Goal: Task Accomplishment & Management: Manage account settings

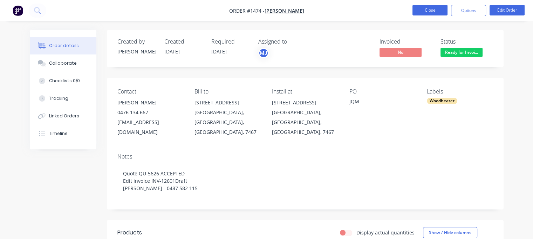
click at [427, 7] on button "Close" at bounding box center [430, 10] width 35 height 11
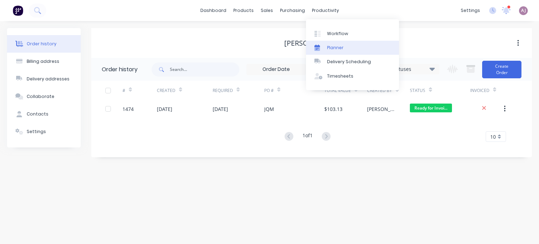
click at [344, 51] on link "Planner" at bounding box center [352, 48] width 93 height 14
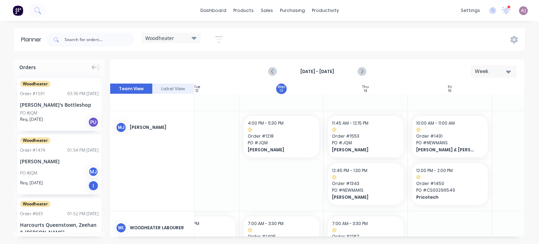
scroll to position [105, 208]
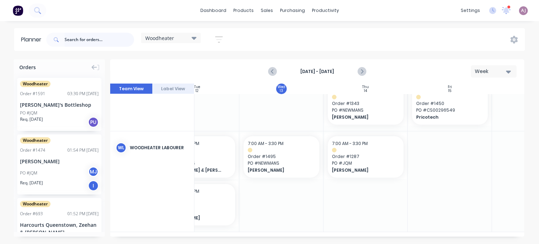
click at [69, 40] on input "text" at bounding box center [99, 40] width 69 height 14
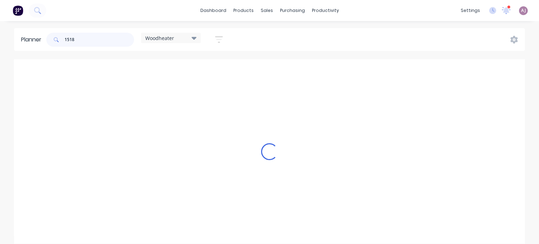
scroll to position [0, 208]
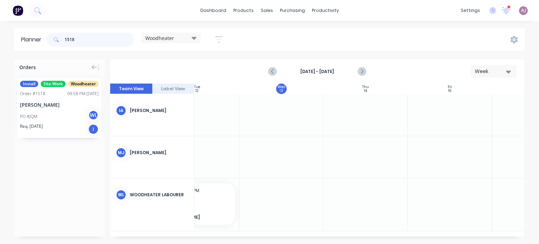
type input "1518"
drag, startPoint x: 49, startPoint y: 101, endPoint x: 451, endPoint y: 204, distance: 415.6
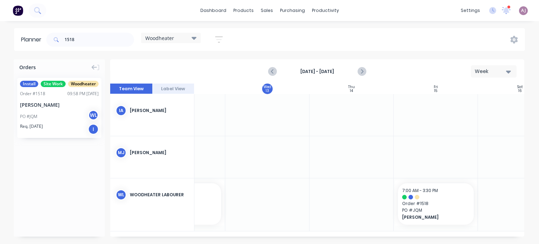
scroll to position [0, 262]
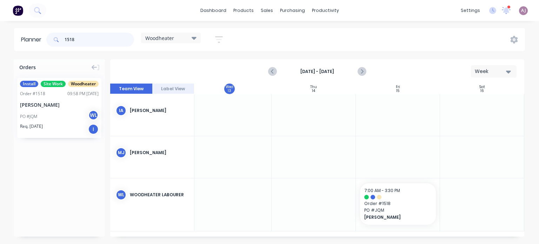
click at [67, 44] on input "1518" at bounding box center [99, 40] width 69 height 14
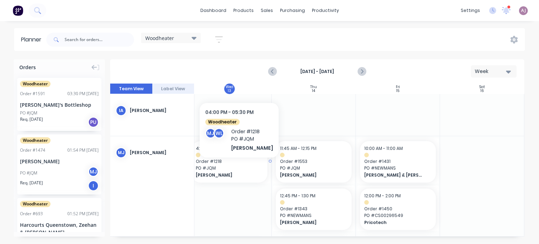
click at [232, 168] on span "PO # JQM" at bounding box center [229, 168] width 67 height 6
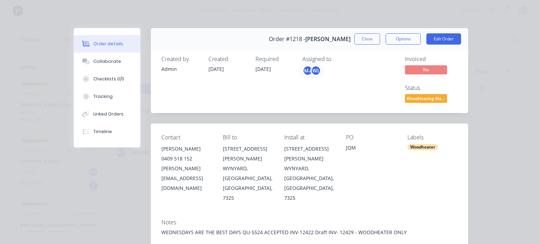
click at [424, 98] on span "WoodHeating Mar..." at bounding box center [426, 98] width 42 height 9
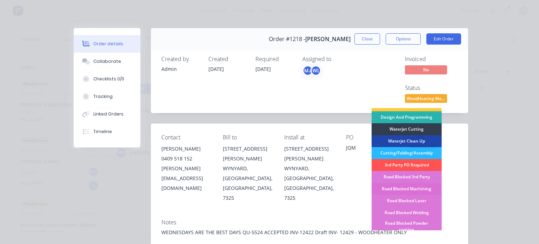
scroll to position [175, 0]
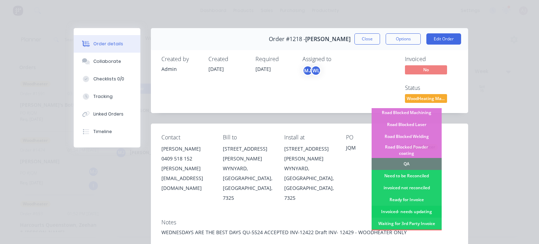
click at [397, 206] on div "Invoiced- needs updating" at bounding box center [406, 212] width 70 height 12
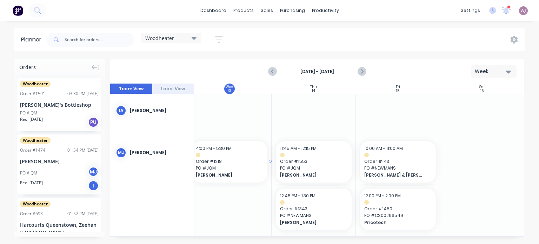
click at [217, 152] on div "4:00 PM - 5:30 PM Order # 1218 PO # JQM [PERSON_NAME]" at bounding box center [230, 161] width 76 height 41
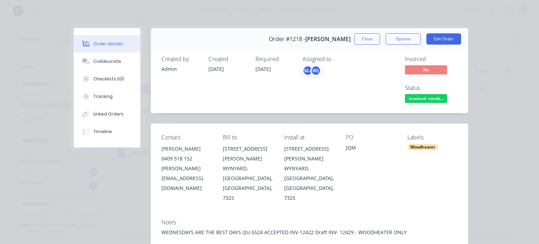
scroll to position [70, 0]
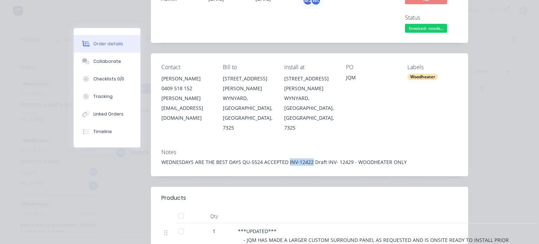
drag, startPoint x: 284, startPoint y: 142, endPoint x: 307, endPoint y: 143, distance: 22.8
click at [307, 158] on div "WEDNESDAYS ARE THE BEST DAYS QU-5524 ACCEPTED INV-12422 Draft INV- 12429 - WOOD…" at bounding box center [309, 161] width 296 height 7
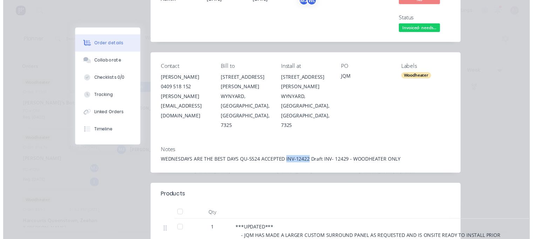
scroll to position [0, 0]
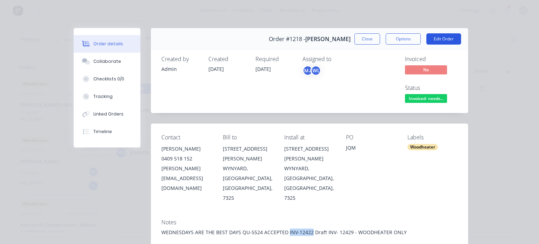
click at [434, 42] on button "Edit Order" at bounding box center [443, 38] width 35 height 11
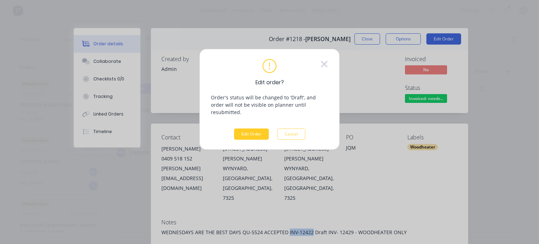
click at [249, 129] on button "Edit Order" at bounding box center [251, 133] width 35 height 11
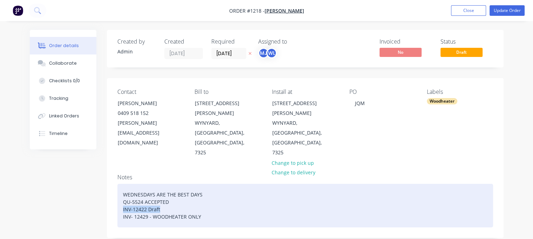
drag, startPoint x: 122, startPoint y: 180, endPoint x: 169, endPoint y: 176, distance: 46.8
click at [169, 183] on div "WEDNESDAYS ARE THE BEST DAYS QU-5524 ACCEPTED INV-12422 Draft INV- 12429 - WOOD…" at bounding box center [305, 204] width 376 height 43
paste div
drag, startPoint x: 122, startPoint y: 187, endPoint x: 202, endPoint y: 184, distance: 79.7
click at [202, 184] on div "WEDNESDAYS ARE THE BEST DAYS QU-5524 ACCEPTED Invoice INV-12422Awaiting payment…" at bounding box center [305, 204] width 376 height 43
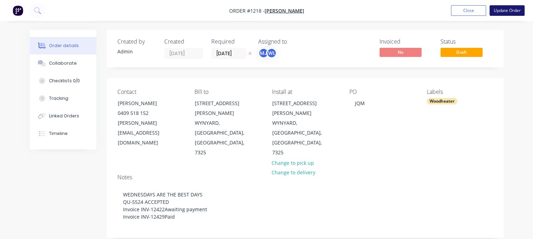
click at [502, 12] on button "Update Order" at bounding box center [507, 10] width 35 height 11
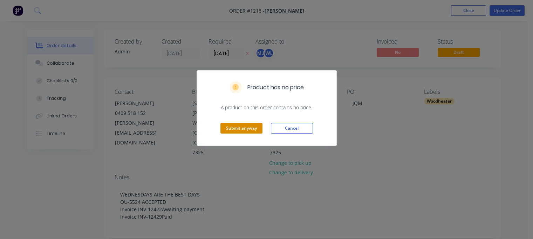
click at [239, 123] on button "Submit anyway" at bounding box center [242, 128] width 42 height 11
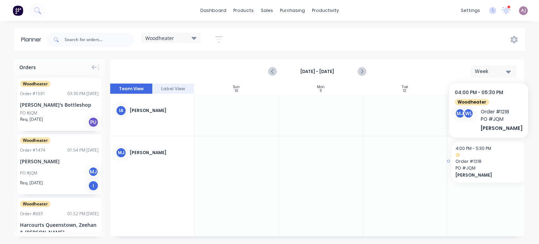
click at [481, 161] on span "Order # 1218" at bounding box center [488, 161] width 67 height 6
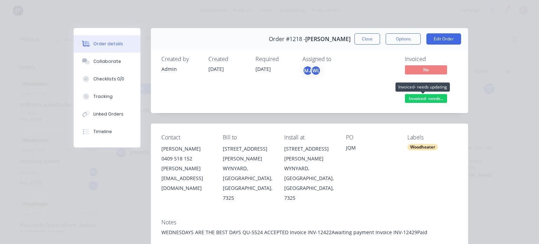
click at [421, 97] on span "Invoiced- needs..." at bounding box center [426, 98] width 42 height 9
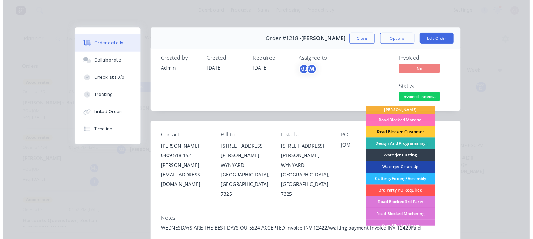
scroll to position [215, 0]
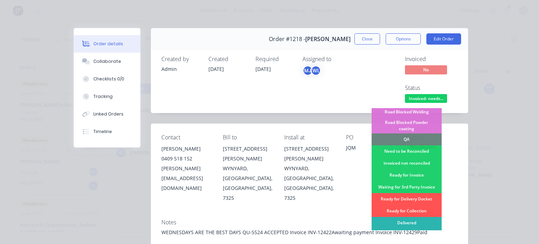
click at [478, 86] on div "Order details Collaborate Checklists 0/0 Tracking Linked Orders Timeline Order …" at bounding box center [269, 122] width 539 height 244
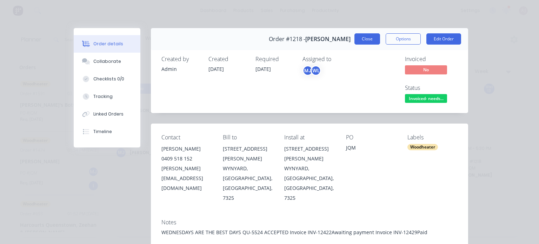
click at [361, 38] on button "Close" at bounding box center [367, 38] width 26 height 11
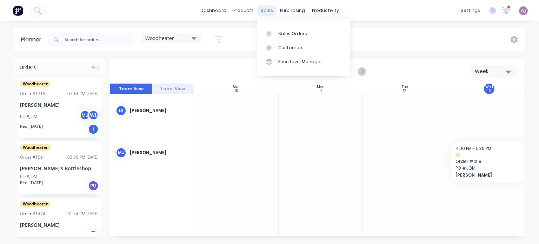
click at [265, 12] on div "sales" at bounding box center [266, 10] width 19 height 11
click at [272, 34] on div at bounding box center [271, 34] width 11 height 6
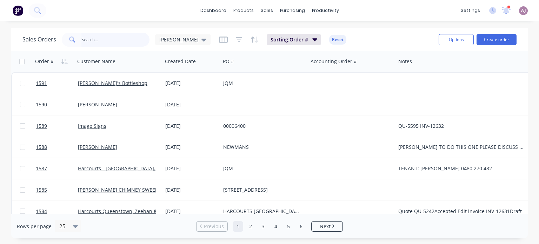
click at [110, 43] on input "text" at bounding box center [115, 40] width 68 height 14
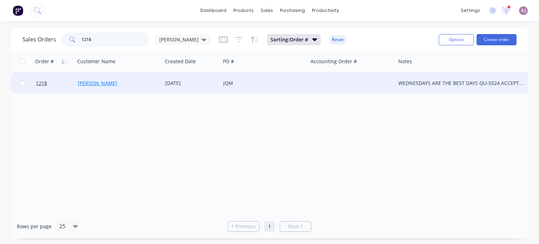
type input "1218"
click at [87, 80] on link "[PERSON_NAME]" at bounding box center [97, 83] width 39 height 7
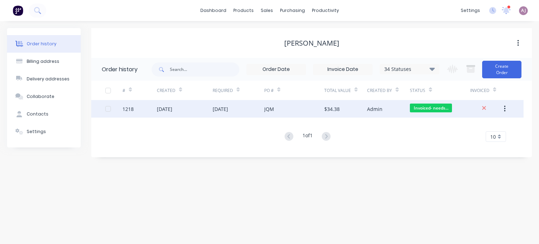
click at [172, 105] on div "[DATE]" at bounding box center [164, 108] width 15 height 7
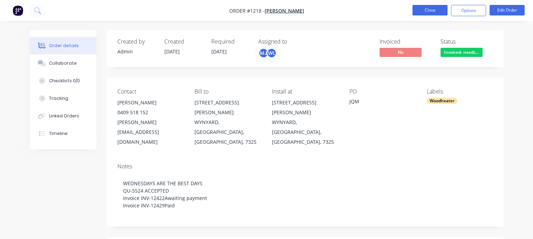
click at [428, 9] on button "Close" at bounding box center [430, 10] width 35 height 11
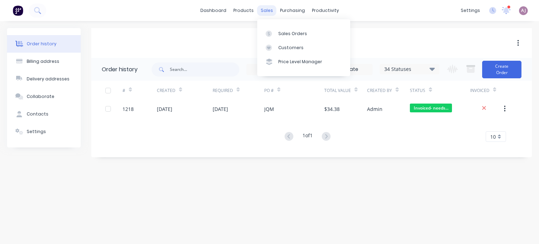
click at [265, 13] on div "sales" at bounding box center [266, 10] width 19 height 11
click at [287, 32] on div "Sales Orders" at bounding box center [292, 34] width 29 height 6
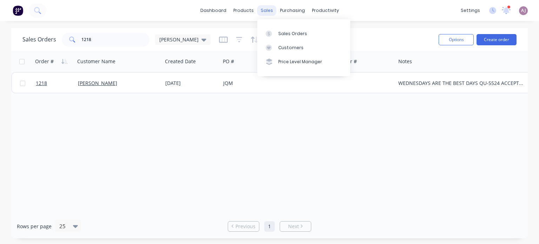
click at [257, 10] on div "sales" at bounding box center [266, 10] width 19 height 11
click at [281, 31] on div "Sales Orders" at bounding box center [292, 34] width 29 height 6
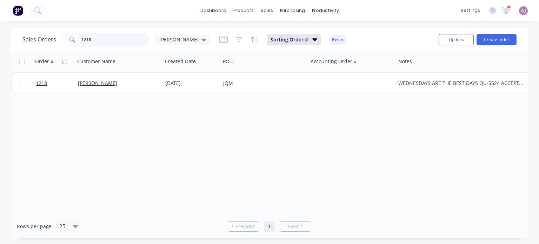
click at [87, 42] on input "1218" at bounding box center [115, 40] width 68 height 14
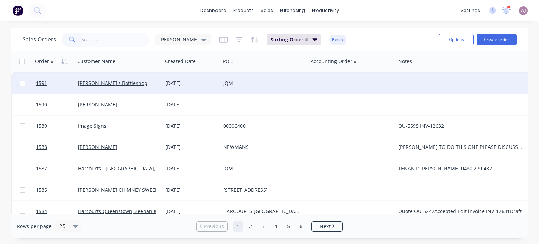
click at [116, 87] on div "[PERSON_NAME]'s Bottleshop" at bounding box center [118, 83] width 87 height 21
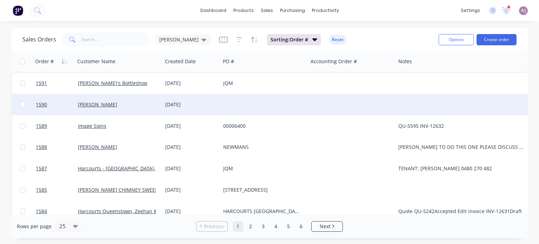
click at [184, 106] on div "[DATE]" at bounding box center [191, 104] width 52 height 7
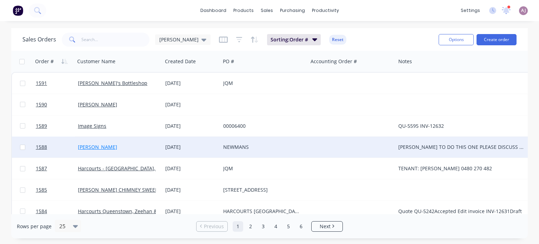
click at [98, 144] on link "[PERSON_NAME]" at bounding box center [97, 146] width 39 height 7
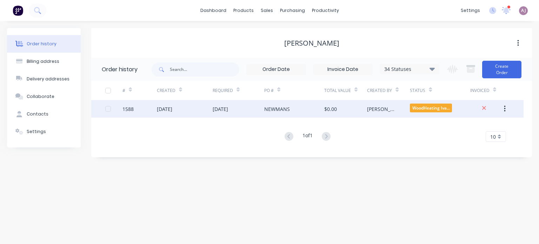
click at [244, 115] on div "[DATE]" at bounding box center [239, 109] width 52 height 18
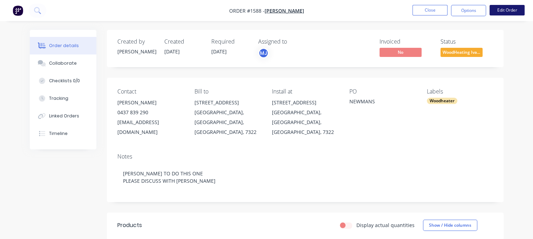
click at [512, 7] on button "Edit Order" at bounding box center [507, 10] width 35 height 11
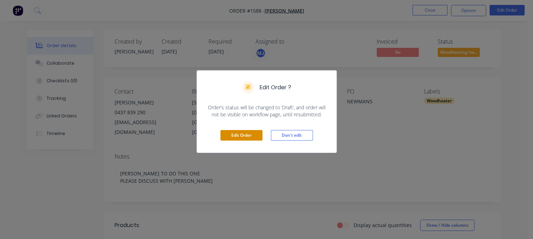
click at [239, 133] on button "Edit Order" at bounding box center [242, 135] width 42 height 11
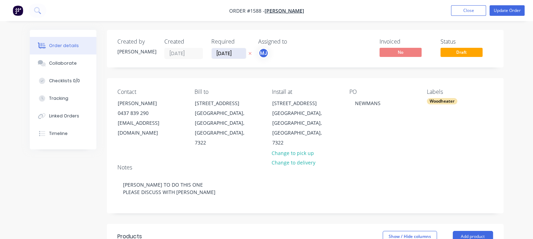
click at [227, 53] on input "[DATE]" at bounding box center [229, 53] width 34 height 11
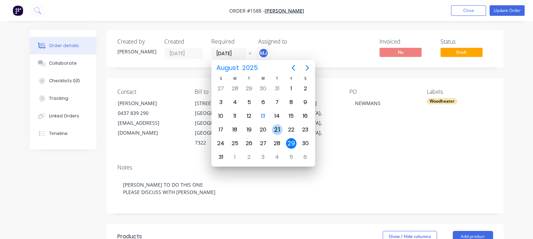
click at [276, 126] on div "21" at bounding box center [277, 129] width 11 height 11
type input "[DATE]"
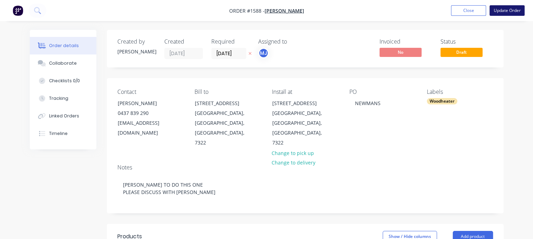
click at [504, 10] on button "Update Order" at bounding box center [507, 10] width 35 height 11
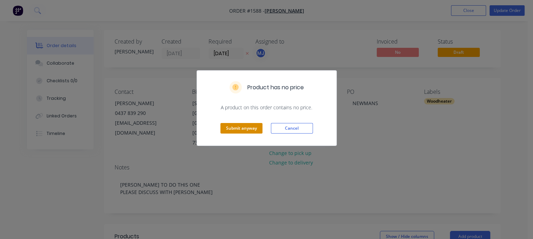
click at [237, 128] on button "Submit anyway" at bounding box center [242, 128] width 42 height 11
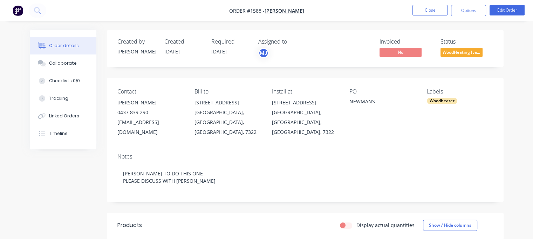
click at [433, 16] on li "Close" at bounding box center [430, 10] width 35 height 11
click at [432, 10] on button "Close" at bounding box center [430, 10] width 35 height 11
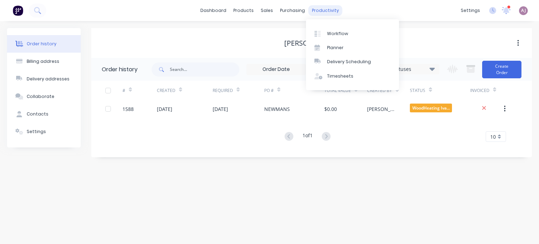
click at [324, 9] on div "productivity" at bounding box center [325, 10] width 34 height 11
click at [331, 47] on div "Planner" at bounding box center [335, 48] width 16 height 6
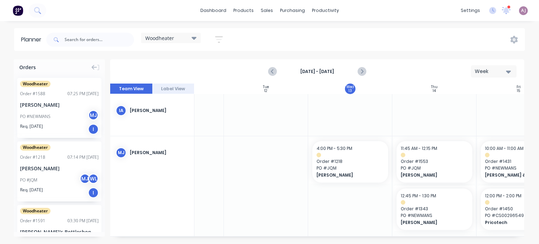
scroll to position [0, 153]
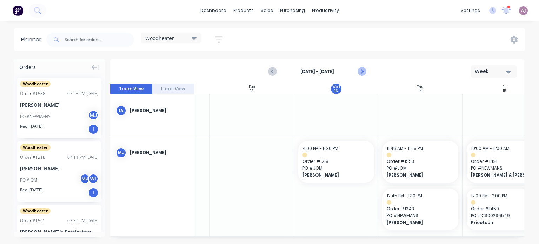
click at [363, 73] on icon "Next page" at bounding box center [361, 71] width 8 height 8
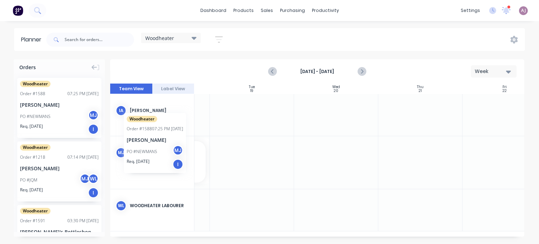
scroll to position [0, 152]
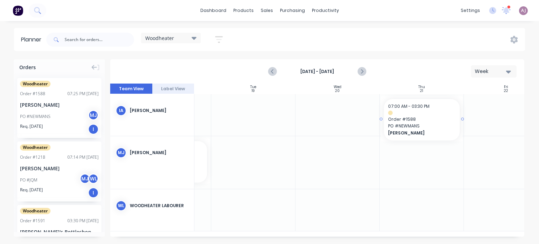
drag, startPoint x: 45, startPoint y: 111, endPoint x: 442, endPoint y: 93, distance: 398.2
click at [442, 93] on div "Orders Woodheater Order # 1588 07:25 PM [DATE] [PERSON_NAME] PO #[PERSON_NAME] …" at bounding box center [269, 151] width 539 height 184
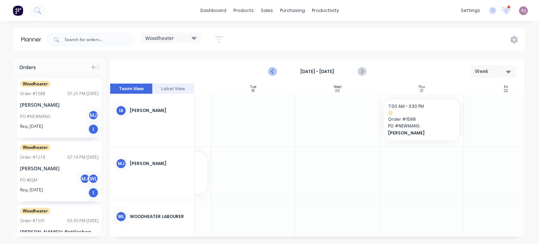
click at [271, 72] on icon "Previous page" at bounding box center [272, 71] width 8 height 8
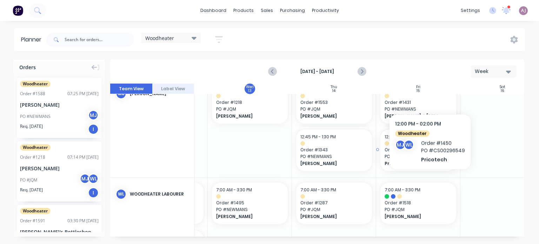
scroll to position [70, 239]
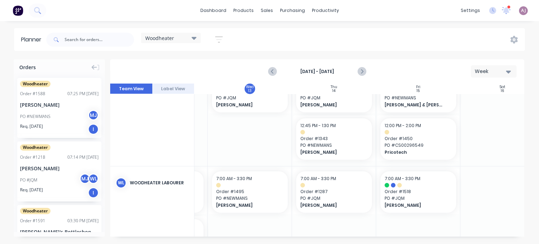
drag, startPoint x: 284, startPoint y: 237, endPoint x: 261, endPoint y: 240, distance: 23.8
click at [261, 240] on div "Orders Woodheater Order # 1588 07:25 PM [DATE] [PERSON_NAME] PO #[PERSON_NAME] …" at bounding box center [269, 151] width 539 height 184
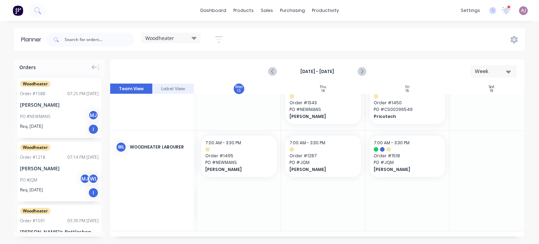
scroll to position [108, 262]
